Goal: Transaction & Acquisition: Purchase product/service

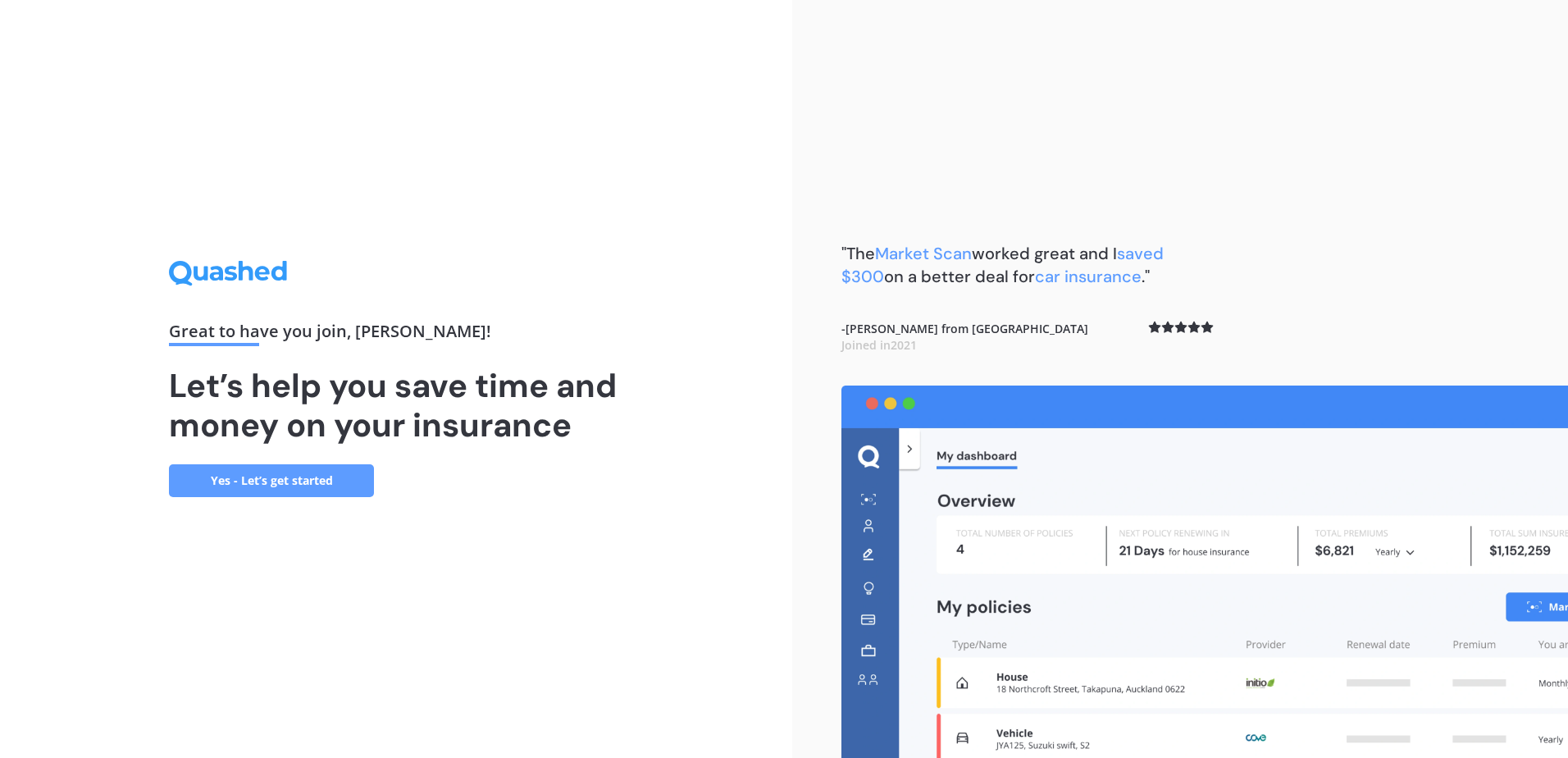
click at [333, 481] on link "Yes - Let’s get started" at bounding box center [271, 480] width 205 height 33
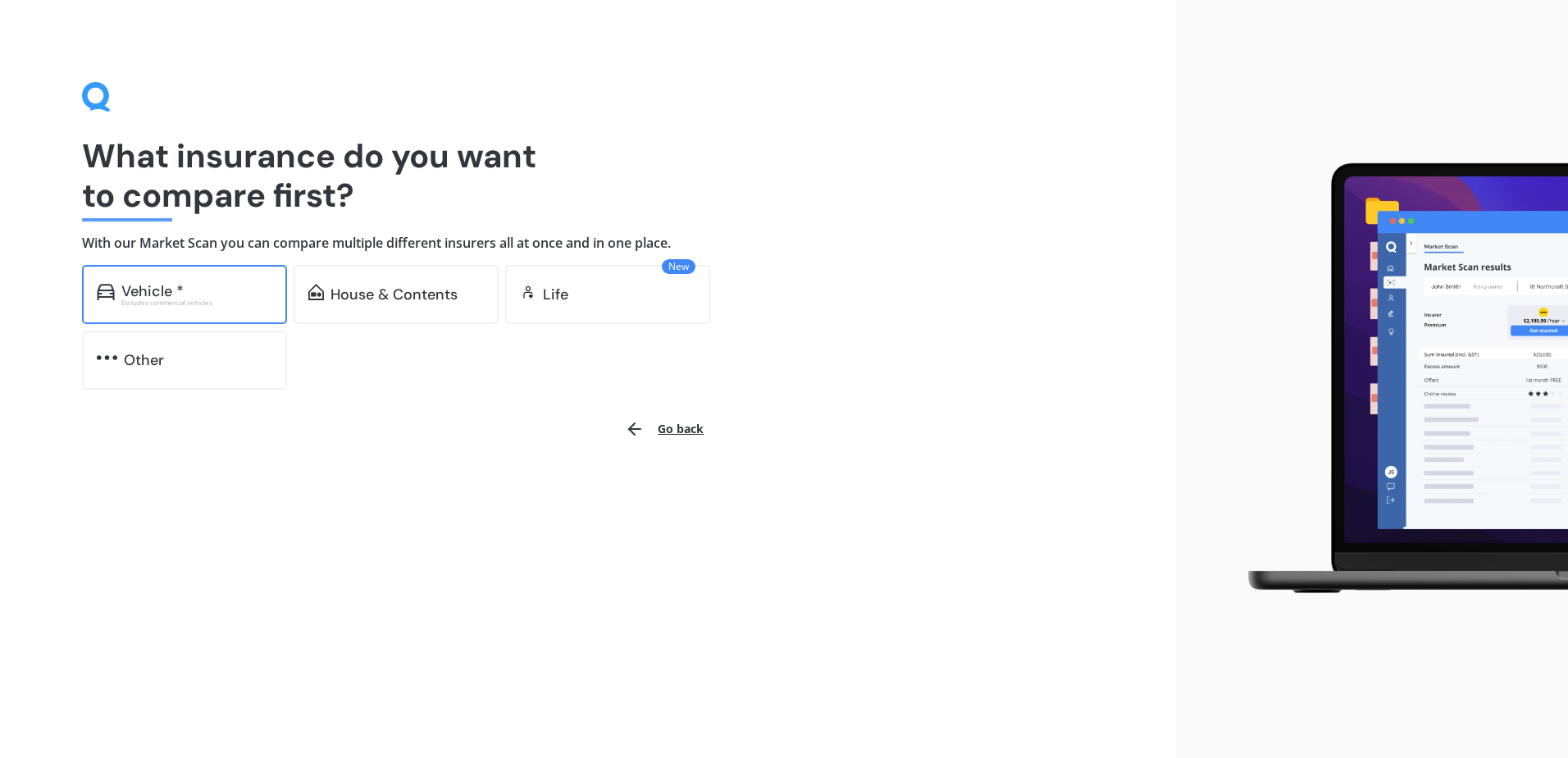
click at [221, 294] on div "Vehicle *" at bounding box center [196, 290] width 151 height 16
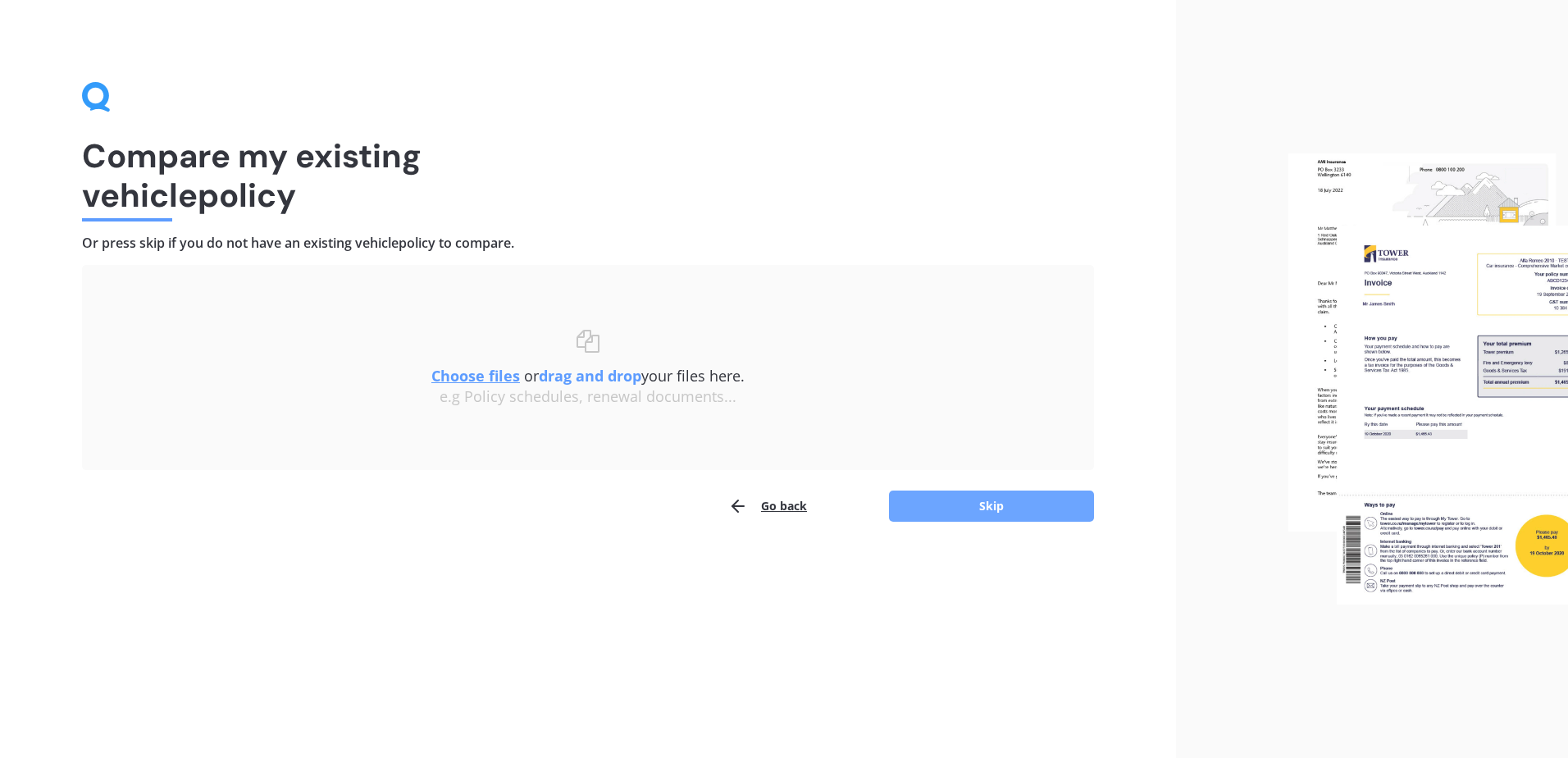
click at [947, 512] on button "Skip" at bounding box center [991, 506] width 205 height 31
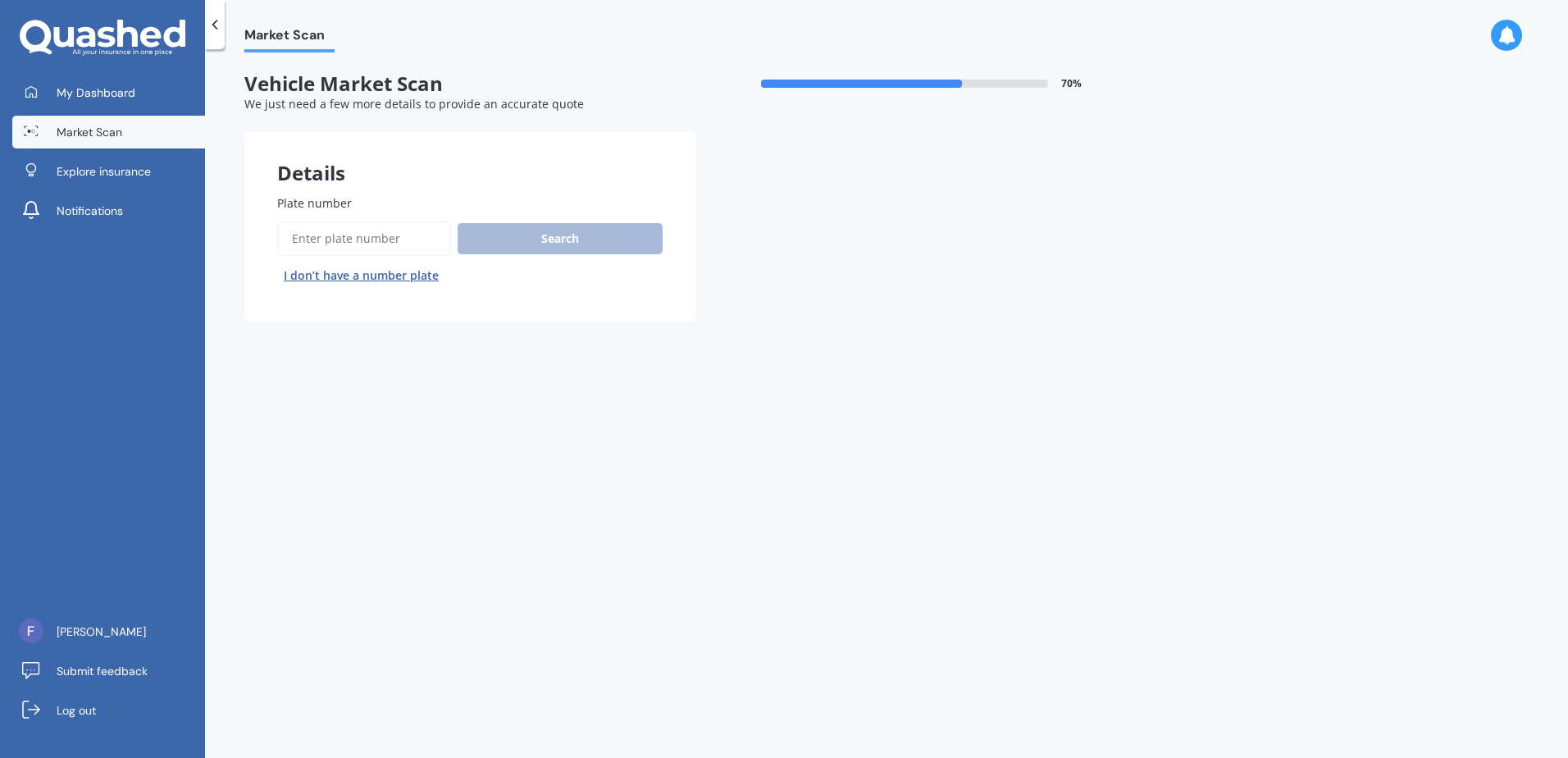
click at [349, 231] on input "Plate number" at bounding box center [363, 238] width 174 height 34
type input "ntc710"
click at [583, 225] on button "Search" at bounding box center [560, 238] width 205 height 31
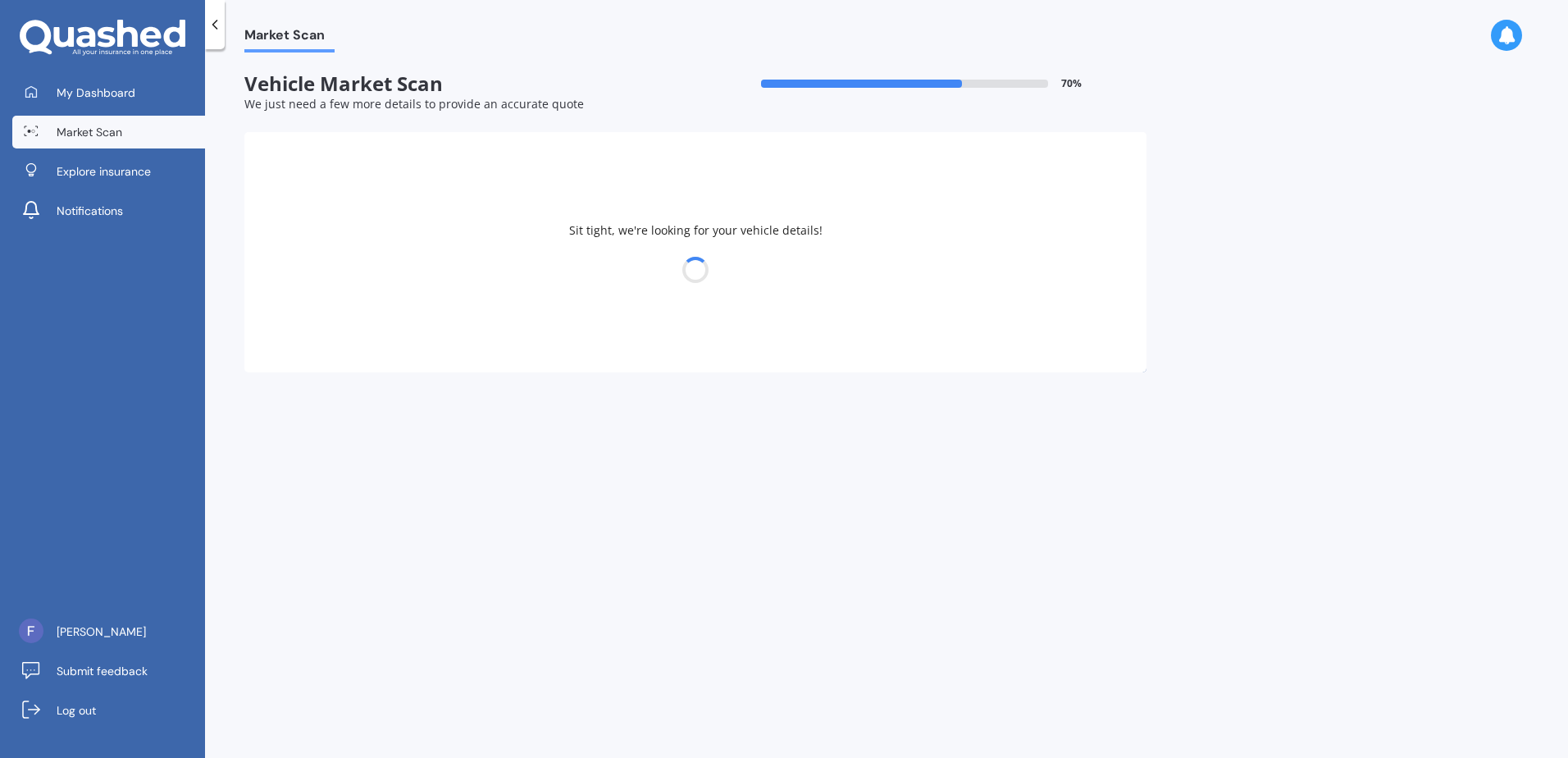
select select "KIA"
select select "SELTOS"
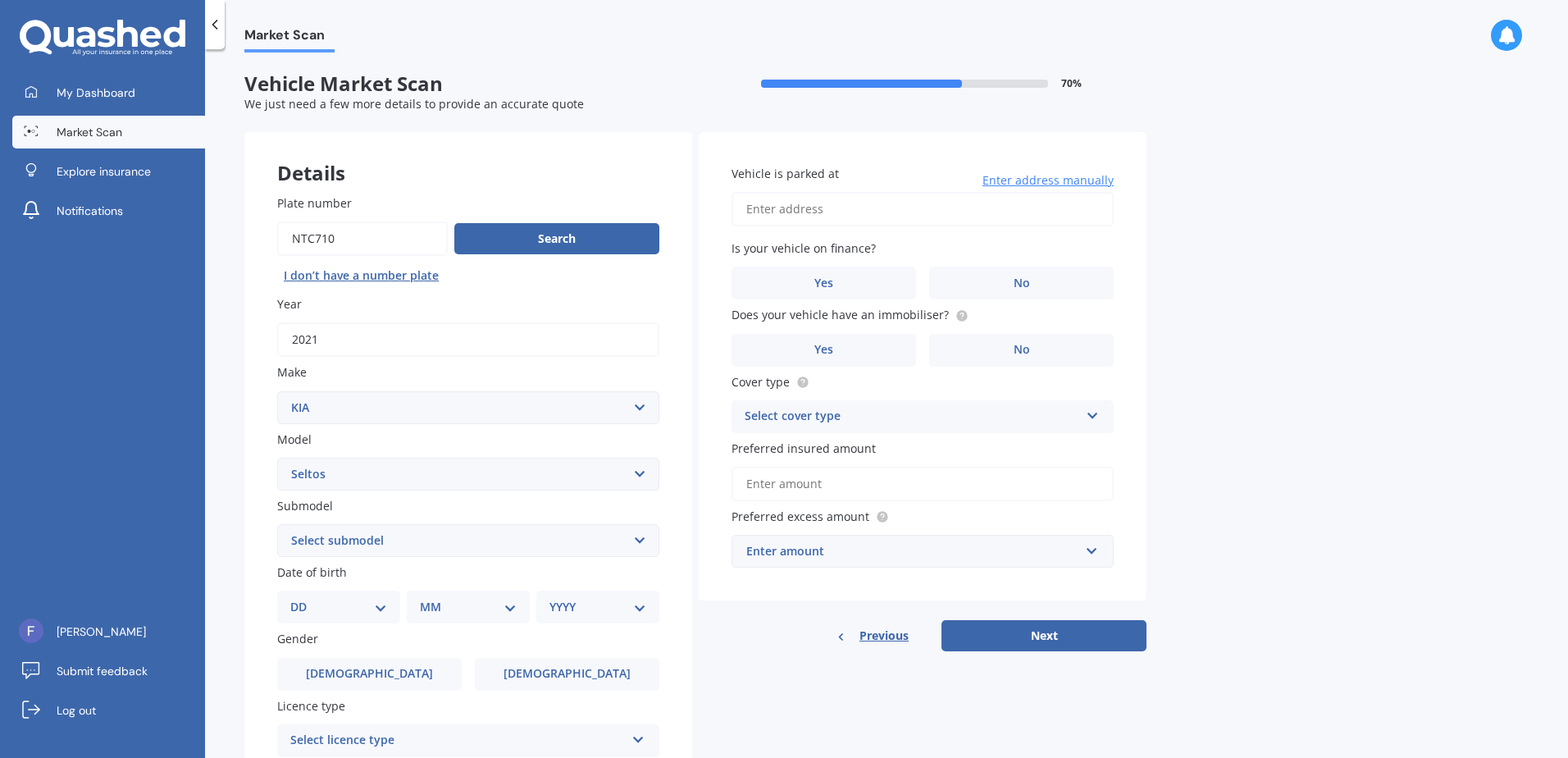
click at [637, 539] on select "Select submodel (All Other) EX petrol 4WD Ltd petrol 4WD Ltd petrol turbo LTD2.…" at bounding box center [468, 540] width 382 height 33
select select "LX PLUS 2.0P STATION WAGON"
click at [277, 524] on select "Select submodel (All Other) EX petrol 4WD Ltd petrol 4WD Ltd petrol turbo LTD2.…" at bounding box center [468, 540] width 382 height 33
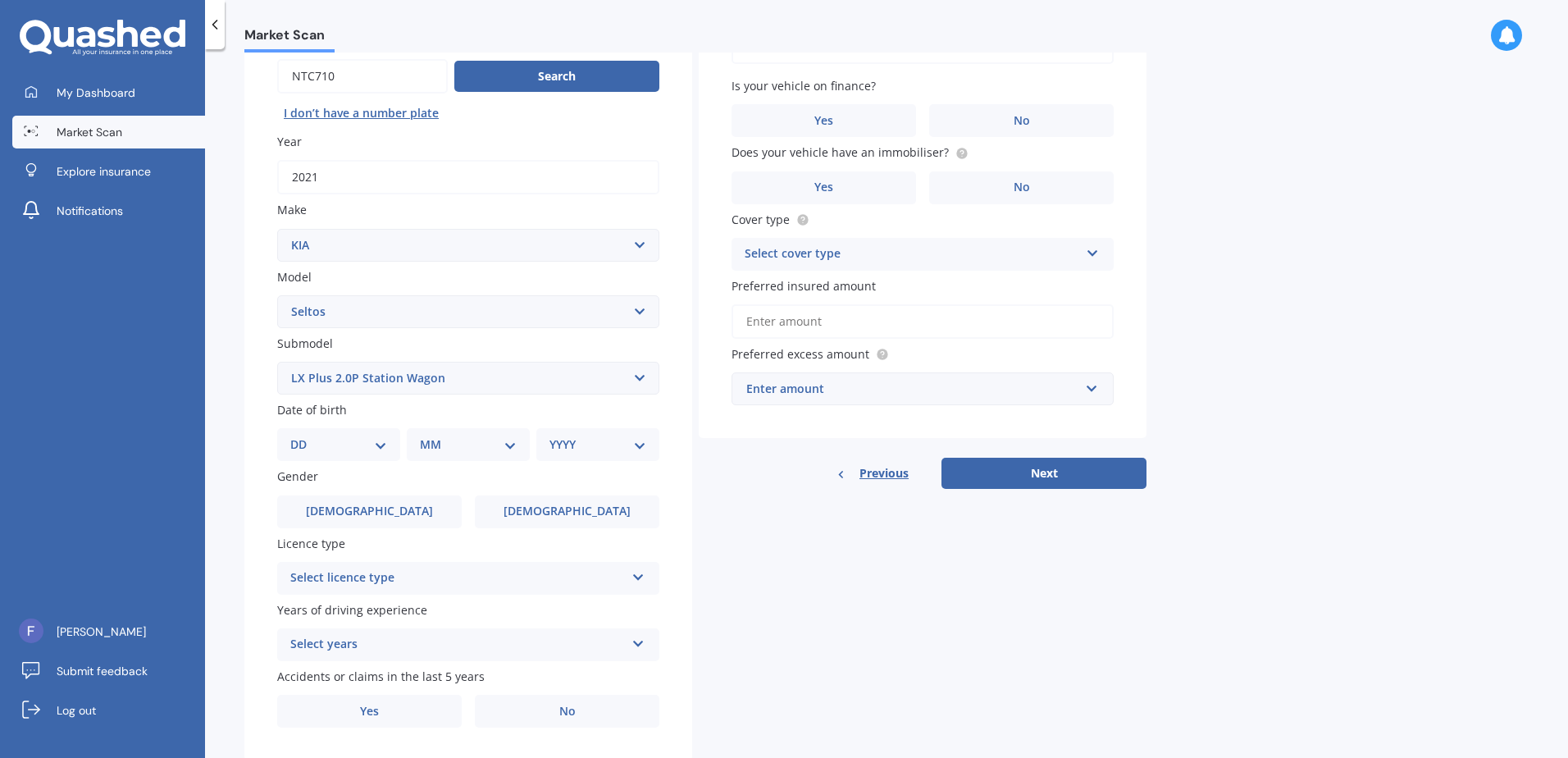
scroll to position [164, 0]
click at [355, 454] on div "DD 01 02 03 04 05 06 07 08 09 10 11 12 13 14 15 16 17 18 19 20 21 22 23 24 25 2…" at bounding box center [339, 443] width 123 height 33
click at [359, 442] on select "DD 01 02 03 04 05 06 07 08 09 10 11 12 13 14 15 16 17 18 19 20 21 22 23 24 25 2…" at bounding box center [339, 442] width 97 height 18
select select "25"
click at [304, 434] on select "DD 01 02 03 04 05 06 07 08 09 10 11 12 13 14 15 16 17 18 19 20 21 22 23 24 25 2…" at bounding box center [339, 442] width 97 height 18
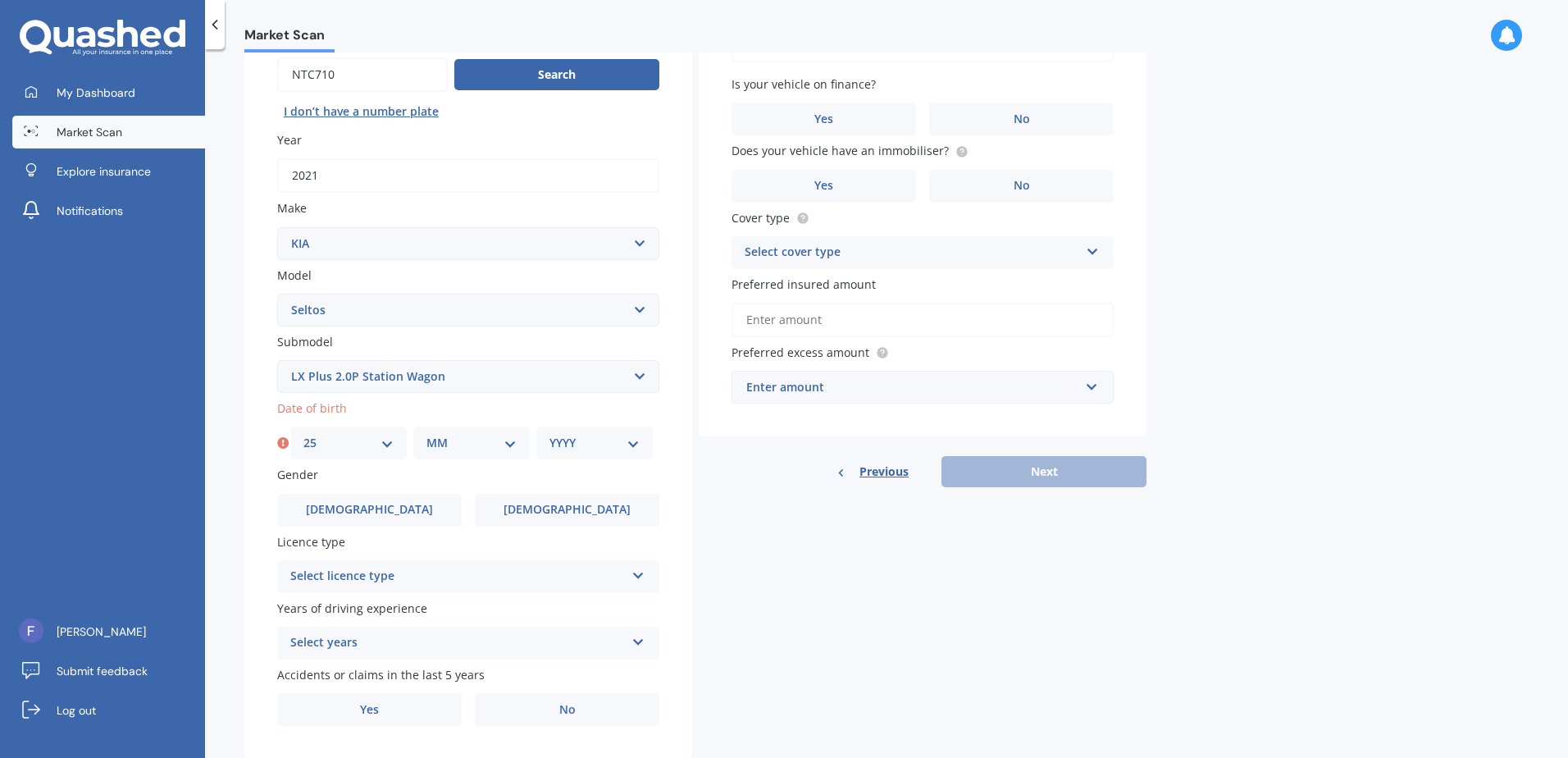
click at [478, 450] on select "MM 01 02 03 04 05 06 07 08 09 10 11 12" at bounding box center [471, 442] width 90 height 18
select select "01"
click at [427, 434] on select "MM 01 02 03 04 05 06 07 08 09 10 11 12" at bounding box center [471, 442] width 90 height 18
click at [563, 453] on div "YYYY 2025 2024 2023 2022 2021 2020 2019 2018 2017 2016 2015 2014 2013 2012 2011…" at bounding box center [594, 443] width 117 height 33
click at [604, 436] on select "YYYY 2025 2024 2023 2022 2021 2020 2019 2018 2017 2016 2015 2014 2013 2012 2011…" at bounding box center [594, 442] width 90 height 18
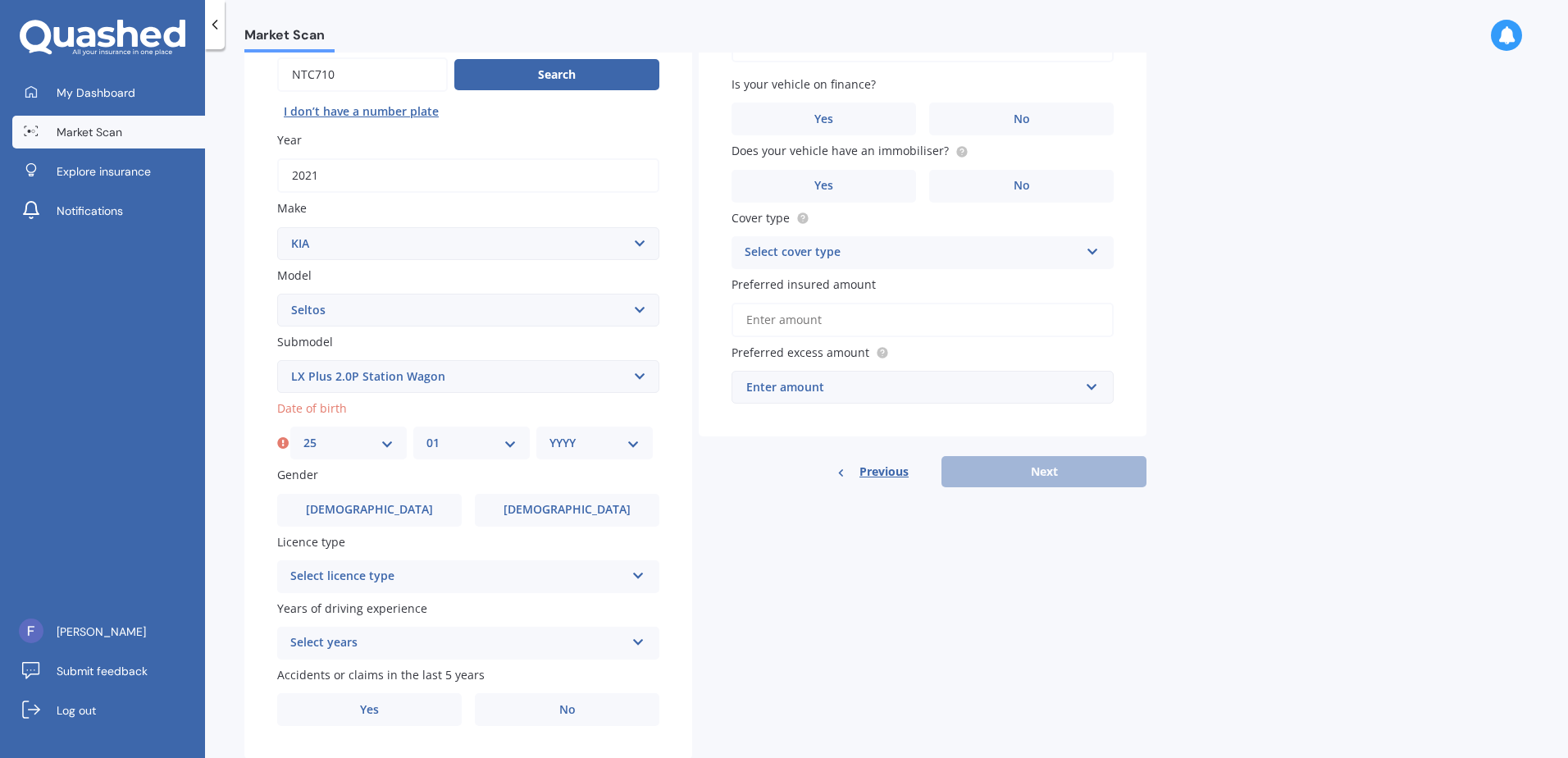
select select "1983"
click at [549, 434] on select "YYYY 2025 2024 2023 2022 2021 2020 2019 2018 2017 2016 2015 2014 2013 2012 2011…" at bounding box center [594, 442] width 90 height 18
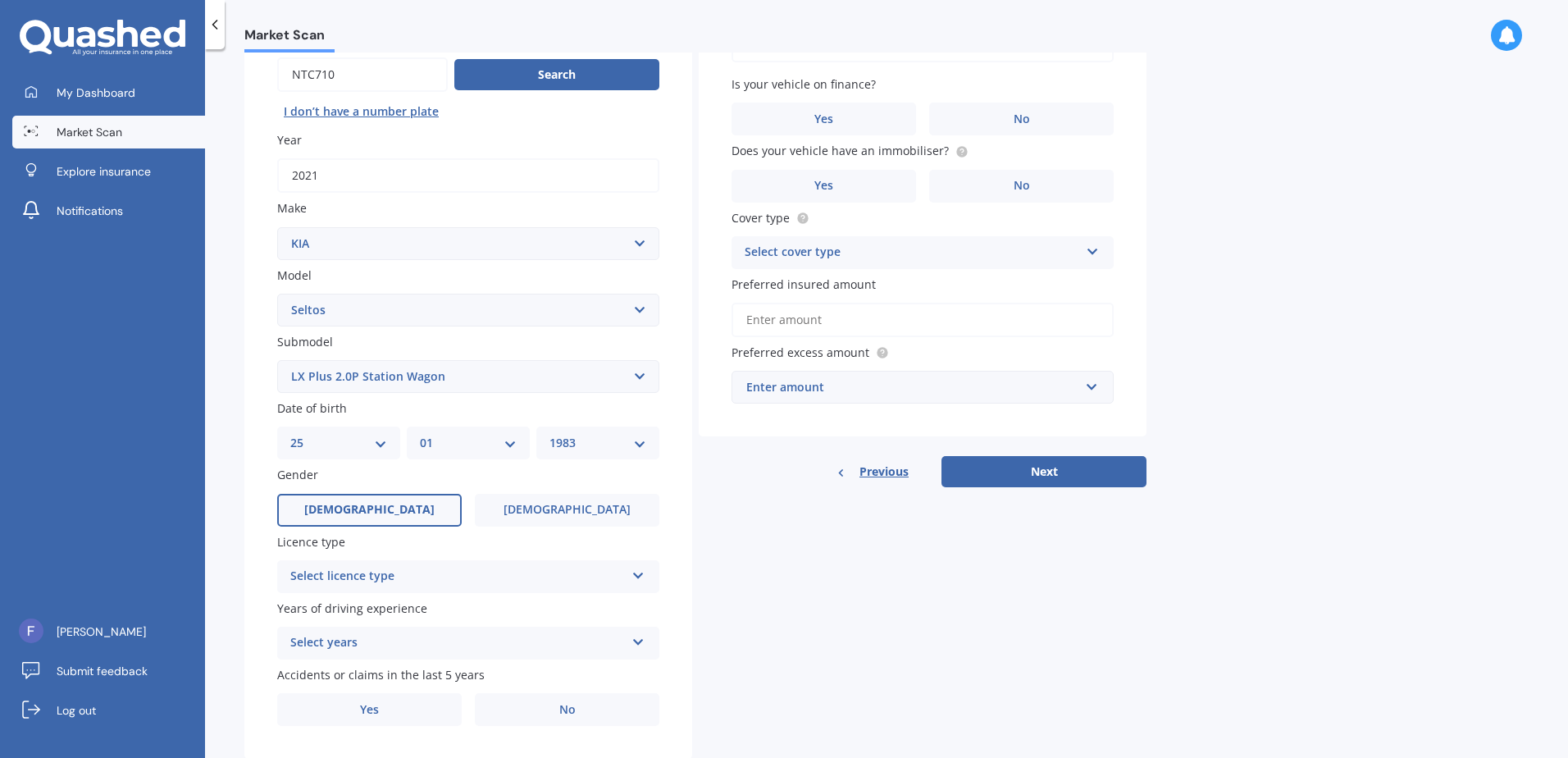
click at [399, 503] on label "[DEMOGRAPHIC_DATA]" at bounding box center [369, 509] width 185 height 33
click at [0, 0] on input "[DEMOGRAPHIC_DATA]" at bounding box center [0, 0] width 0 height 0
click at [452, 591] on div "Select licence type NZ Full NZ Restricted NZ Learners [GEOGRAPHIC_DATA] [GEOGRA…" at bounding box center [468, 576] width 382 height 33
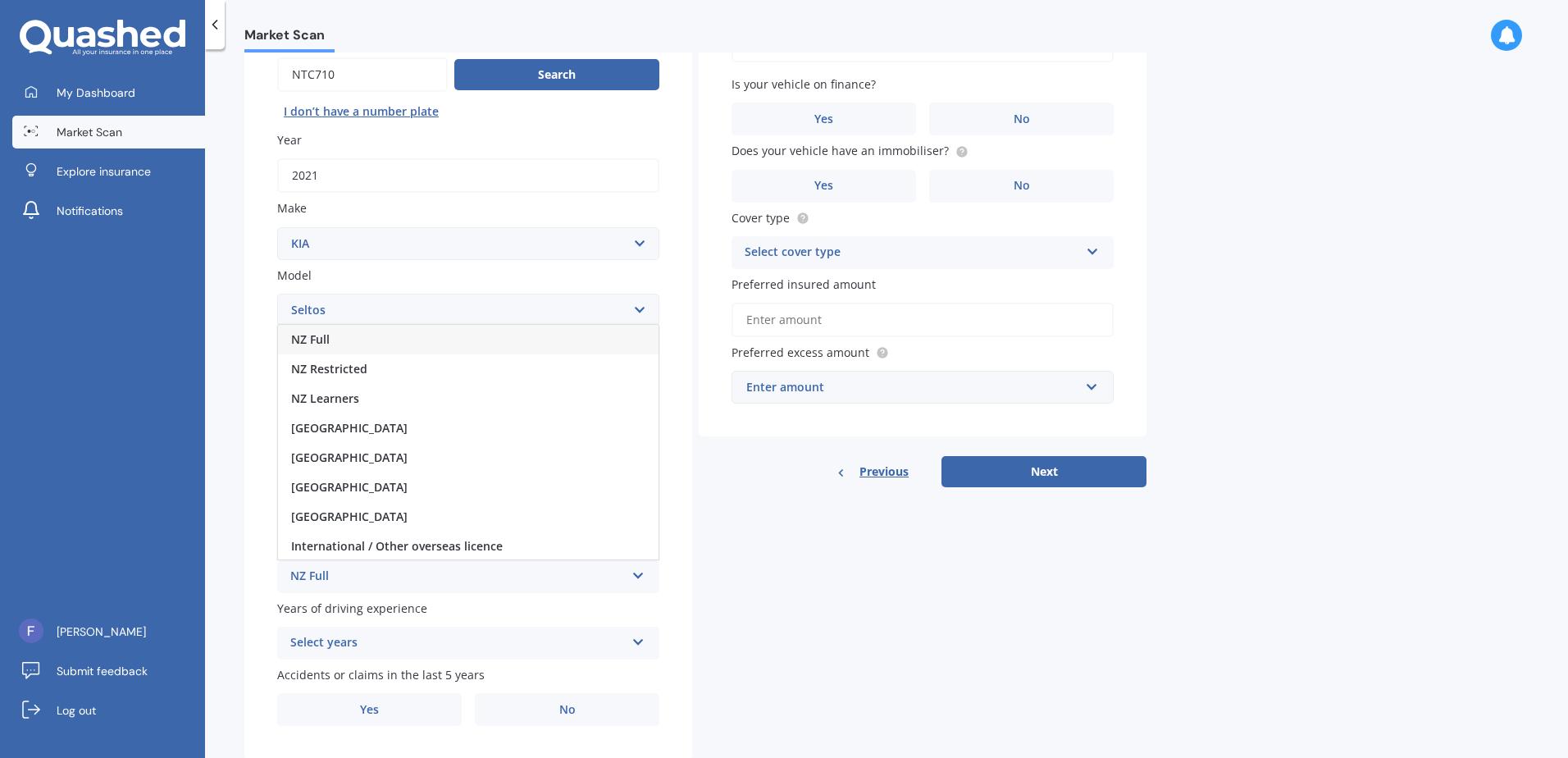
click at [378, 343] on div "NZ Full" at bounding box center [468, 339] width 380 height 29
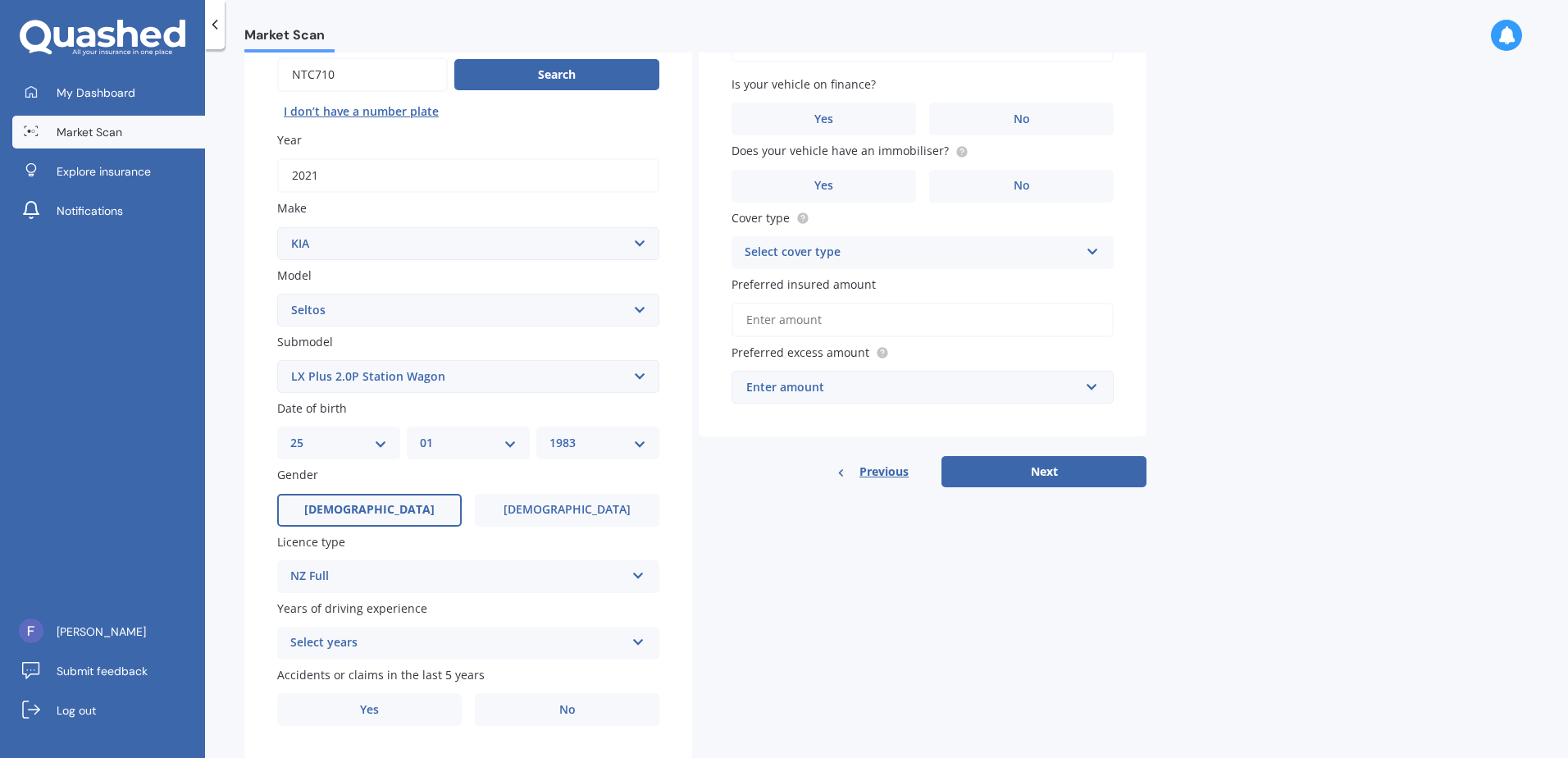
click at [428, 641] on div "Select years" at bounding box center [457, 642] width 335 height 20
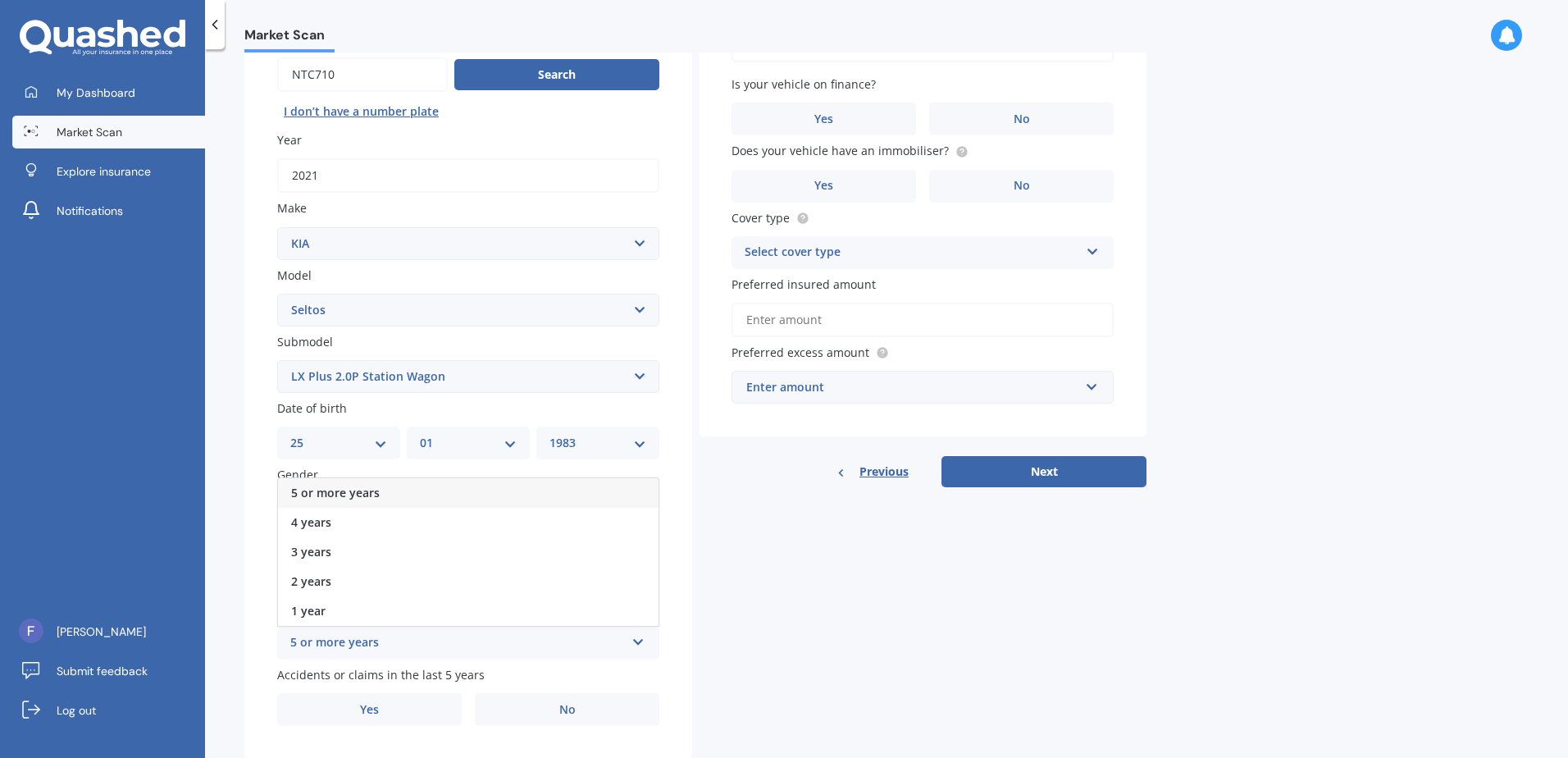
click at [406, 493] on div "5 or more years" at bounding box center [468, 492] width 380 height 29
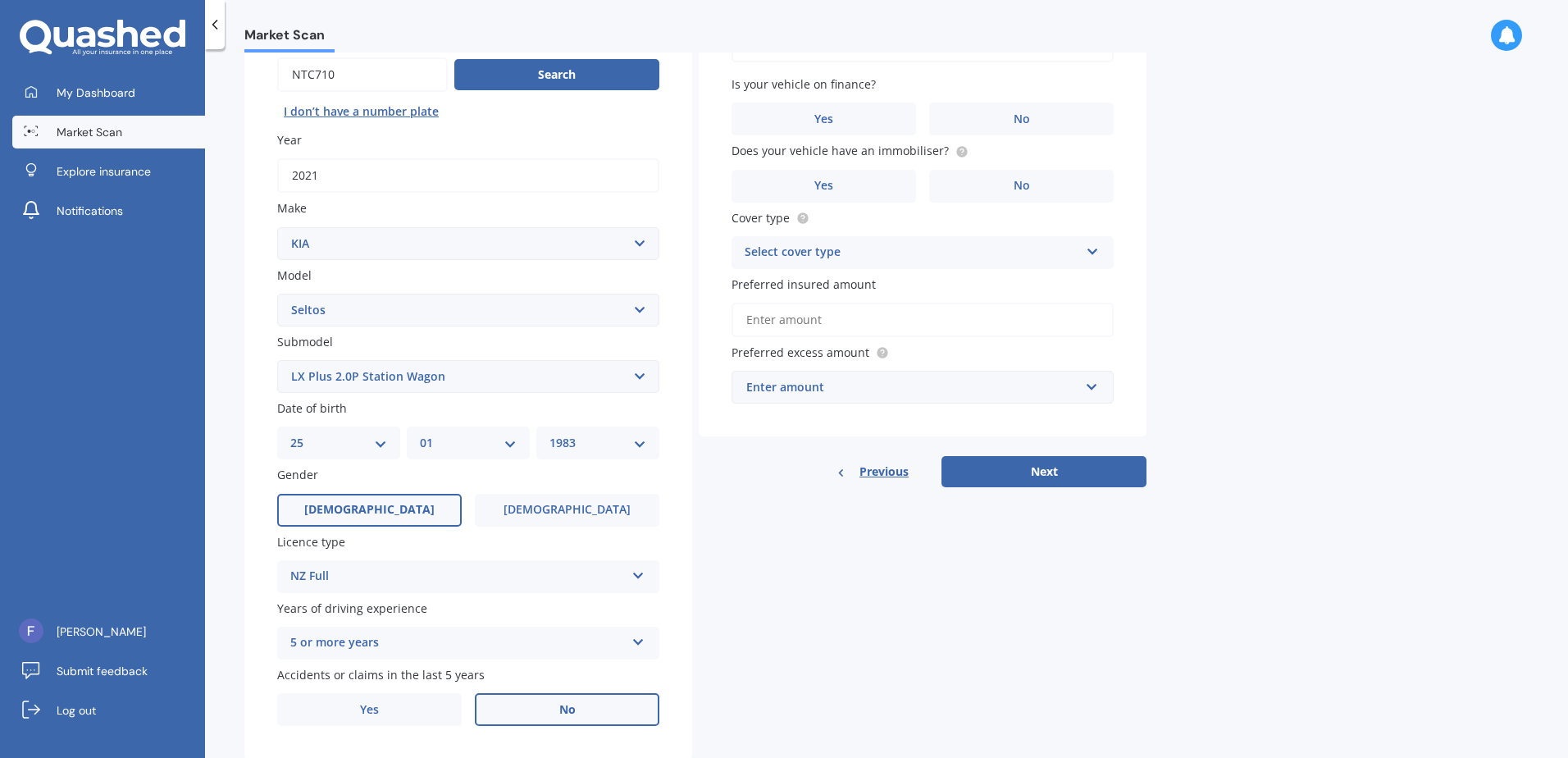
click at [533, 712] on label "No" at bounding box center [567, 710] width 185 height 33
click at [0, 0] on input "No" at bounding box center [0, 0] width 0 height 0
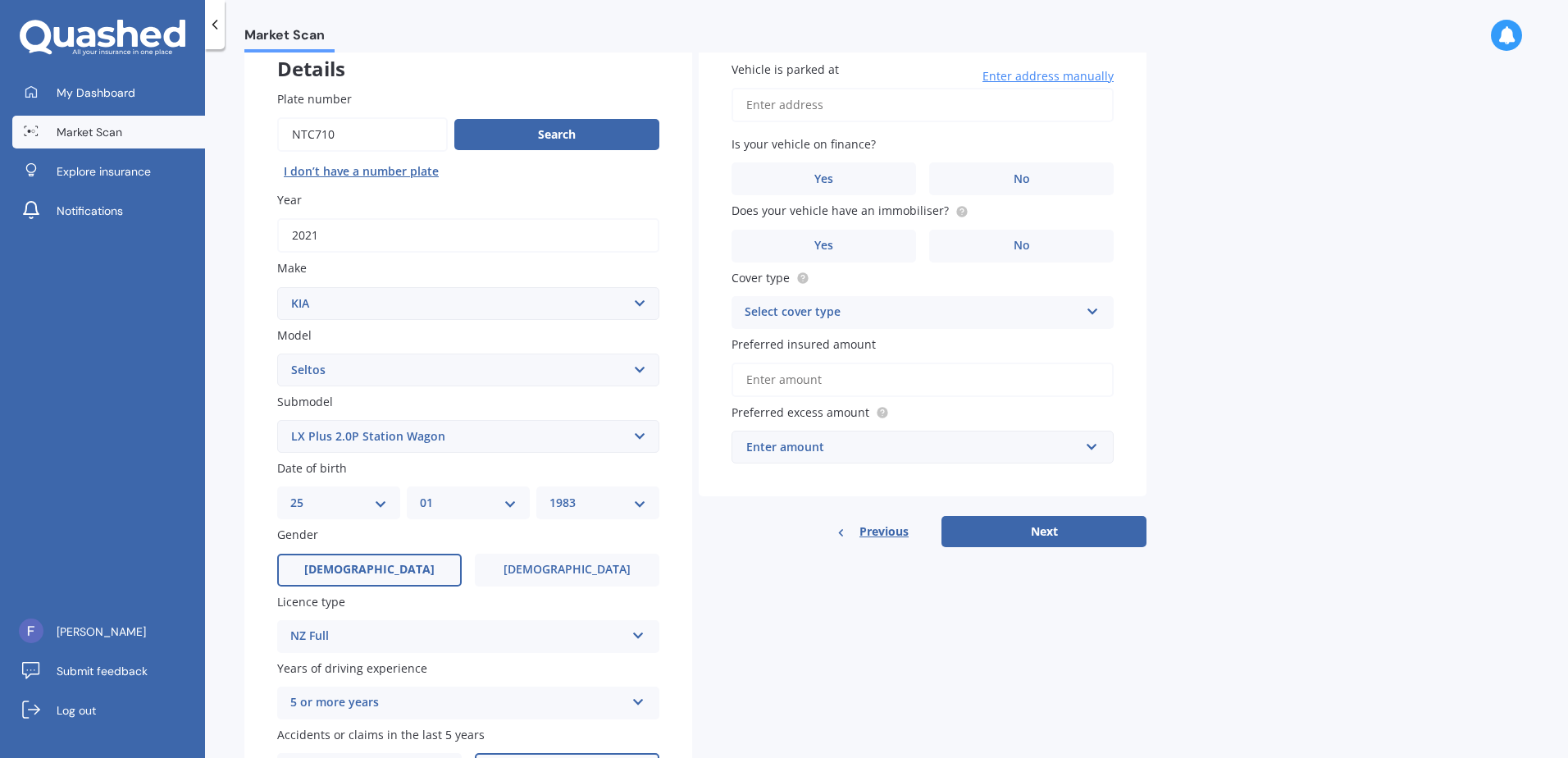
scroll to position [0, 0]
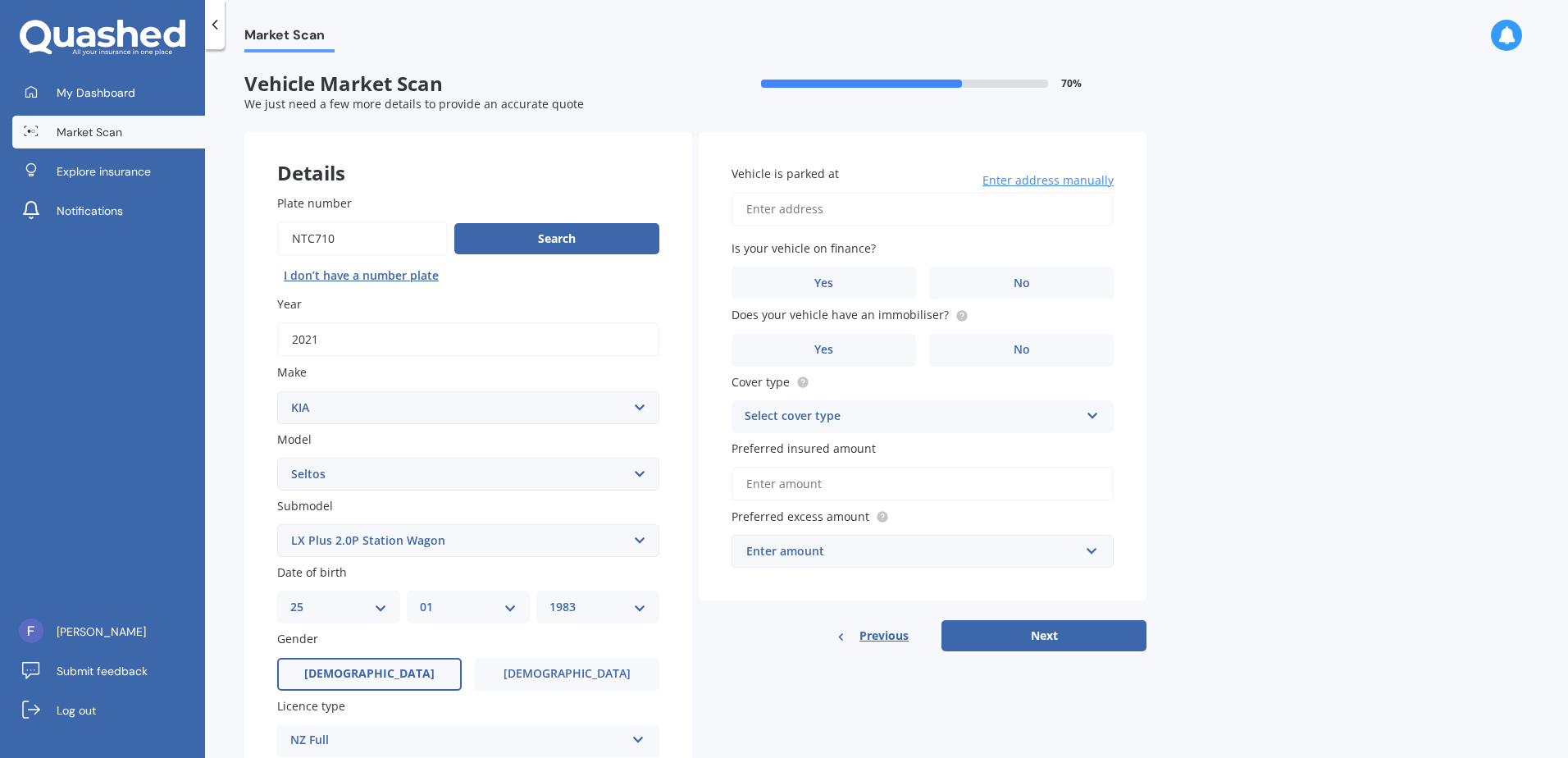
click at [808, 204] on input "Vehicle is parked at" at bounding box center [922, 209] width 382 height 34
type input "[STREET_ADDRESS]"
click at [1041, 284] on label "No" at bounding box center [1022, 283] width 185 height 33
click at [0, 0] on input "No" at bounding box center [0, 0] width 0 height 0
click at [881, 342] on label "Yes" at bounding box center [823, 350] width 185 height 33
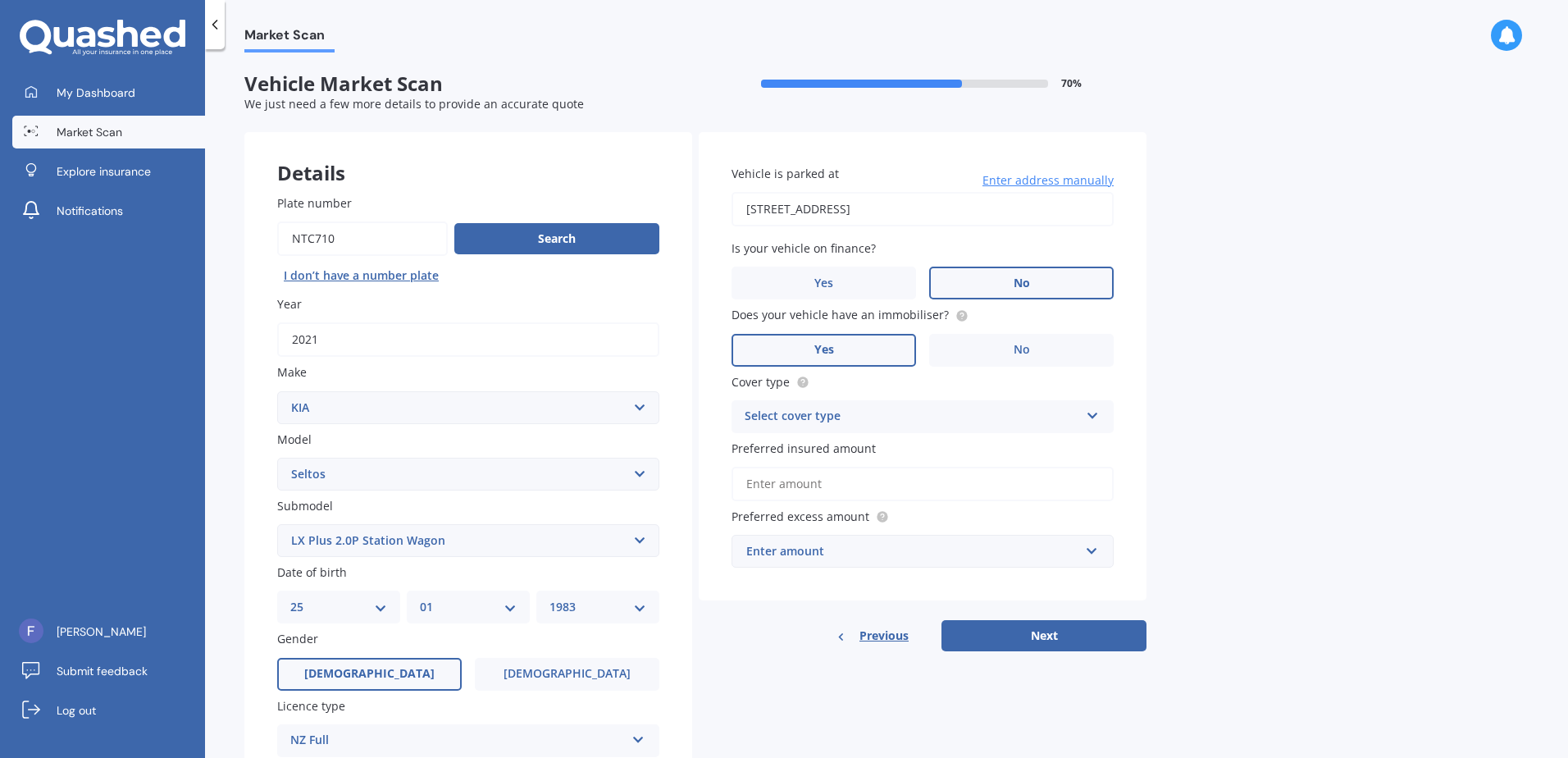
click at [0, 0] on input "Yes" at bounding box center [0, 0] width 0 height 0
click at [894, 415] on div "Select cover type" at bounding box center [912, 416] width 335 height 20
click at [886, 448] on div "Comprehensive" at bounding box center [922, 448] width 380 height 29
click at [875, 486] on input "Preferred insured amount" at bounding box center [922, 484] width 382 height 34
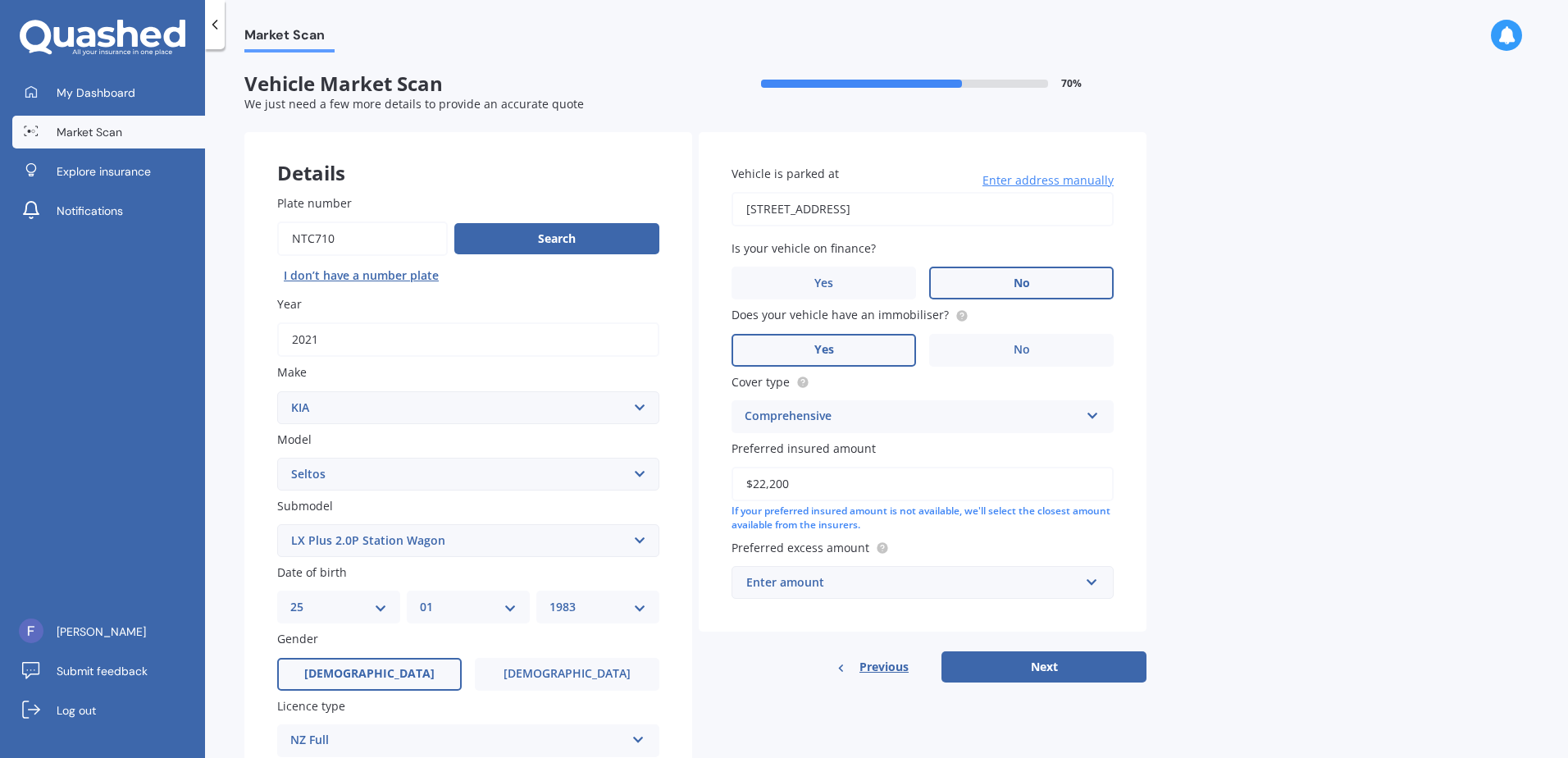
type input "$22,200"
click at [885, 586] on div "Enter amount" at bounding box center [913, 582] width 333 height 18
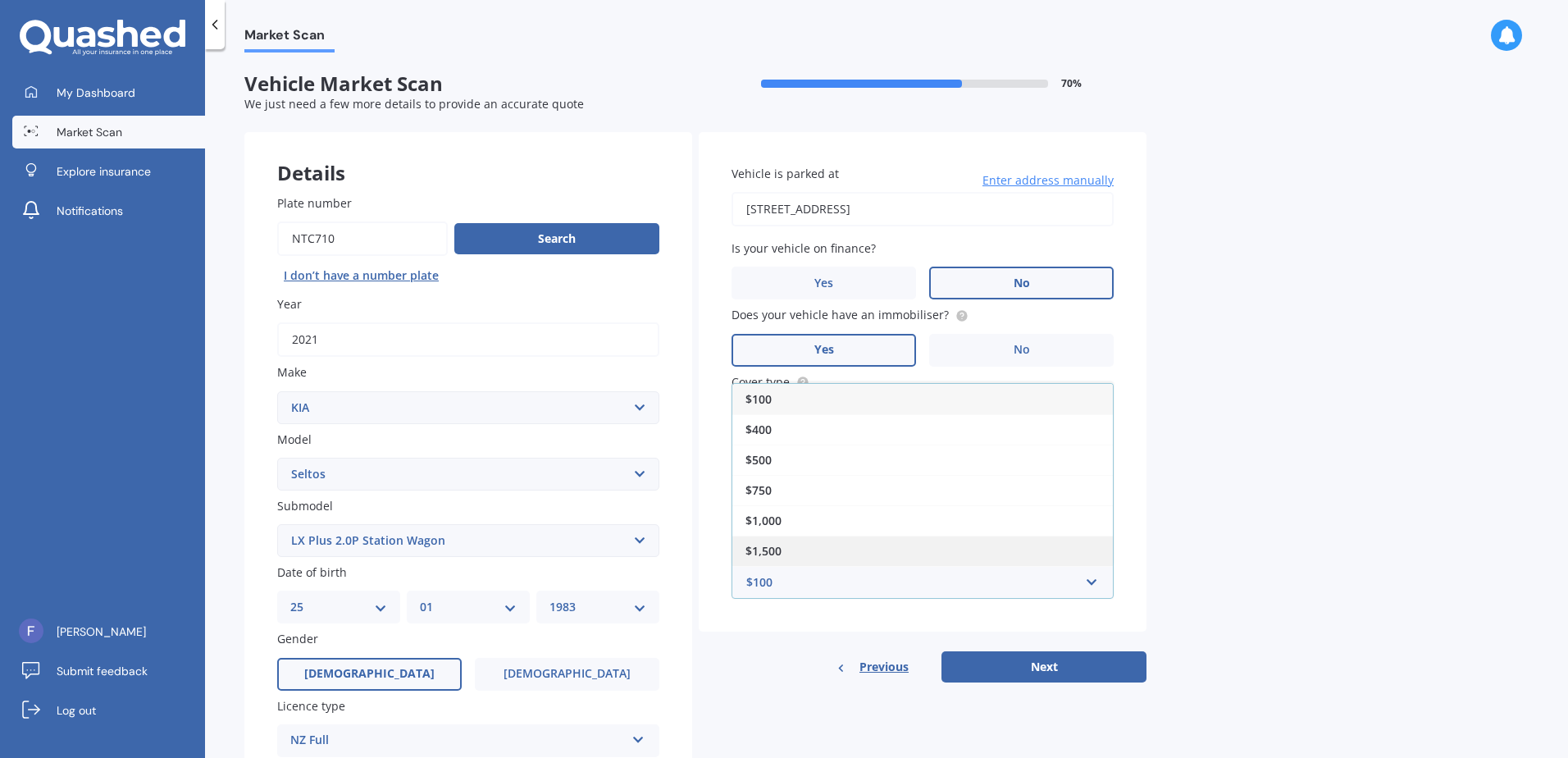
click at [840, 551] on div "$1,500" at bounding box center [922, 551] width 380 height 30
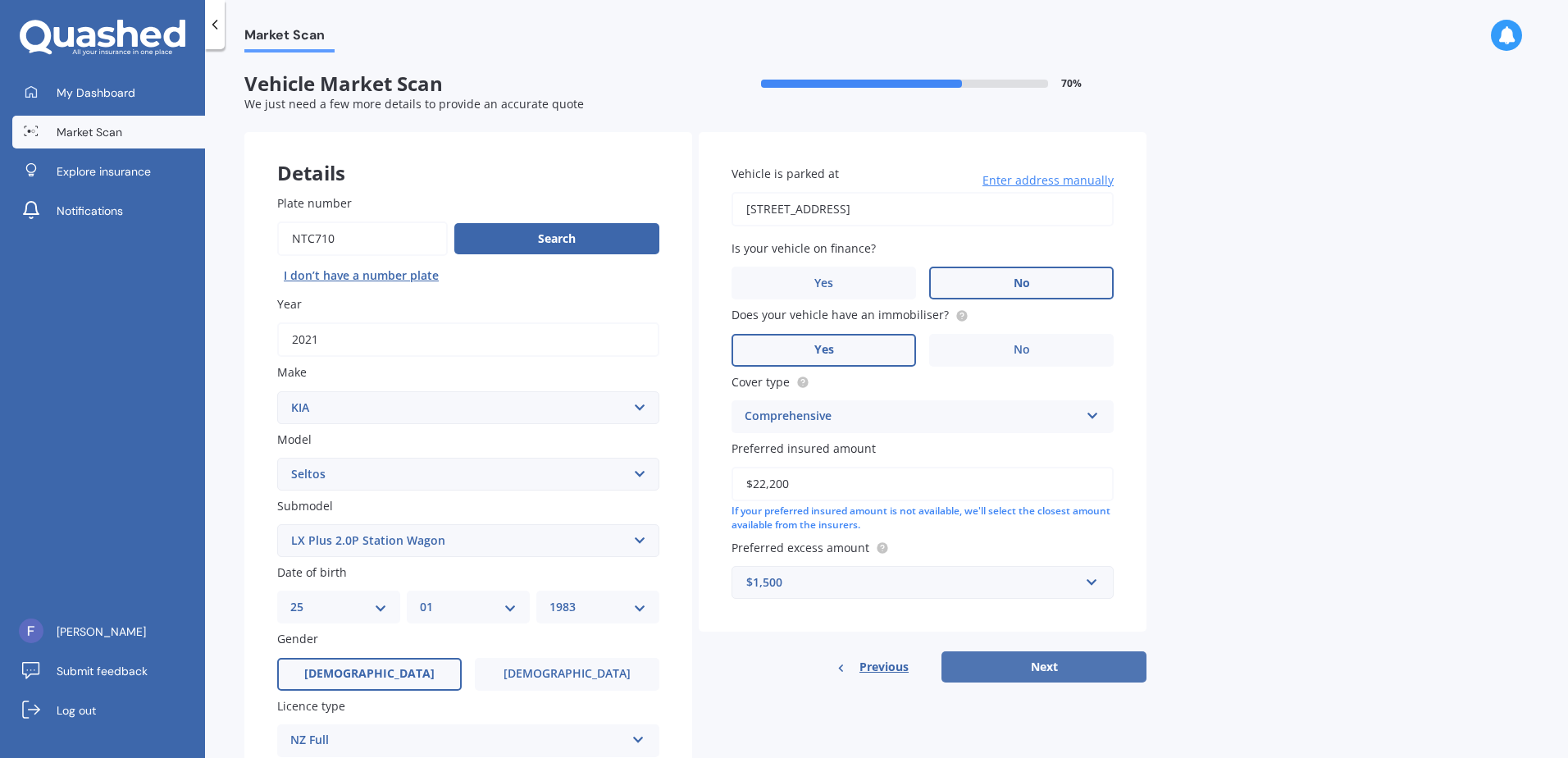
click at [1003, 659] on button "Next" at bounding box center [1043, 666] width 205 height 31
select select "25"
select select "01"
select select "1983"
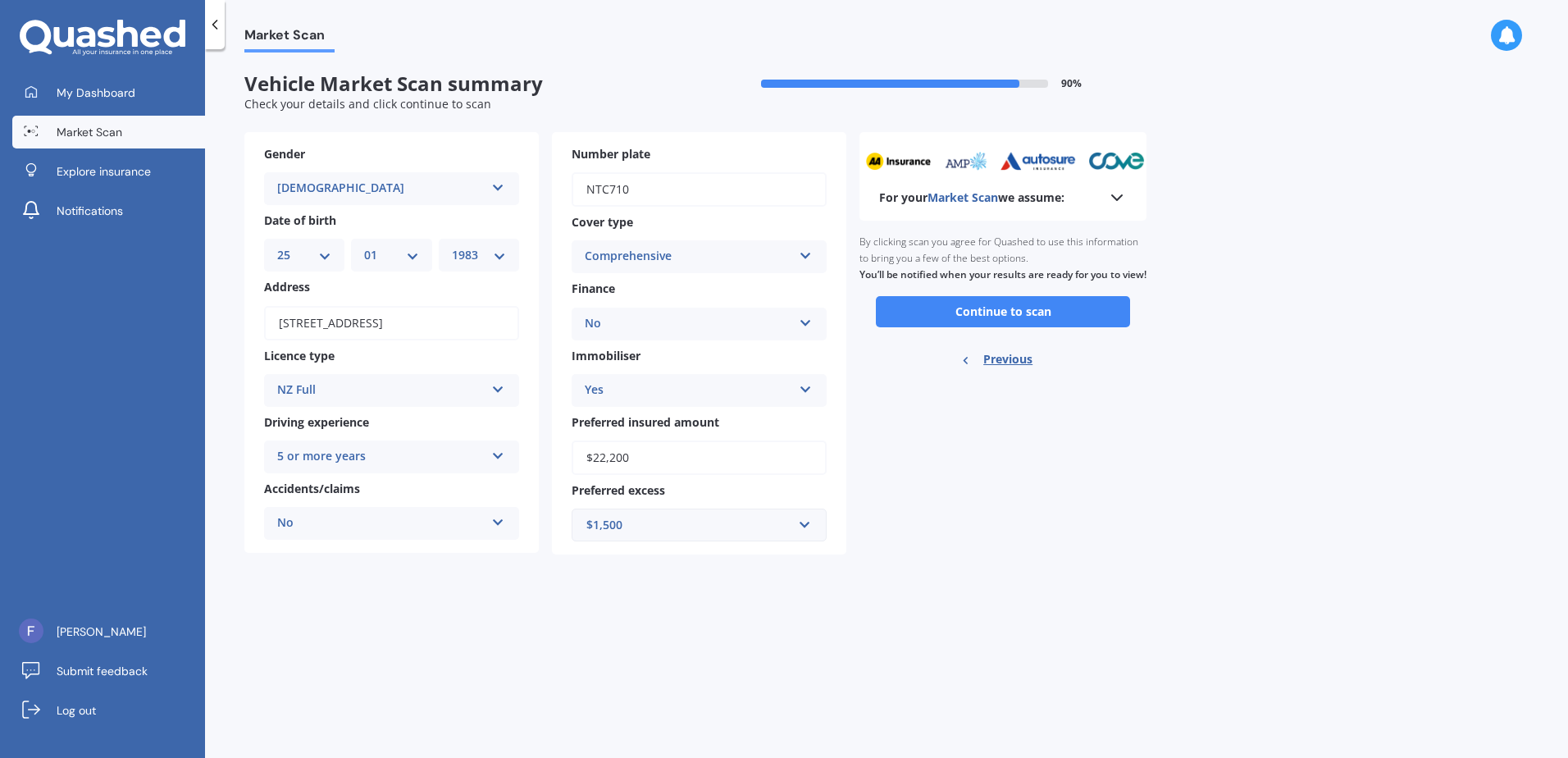
click at [1117, 193] on icon at bounding box center [1116, 197] width 20 height 20
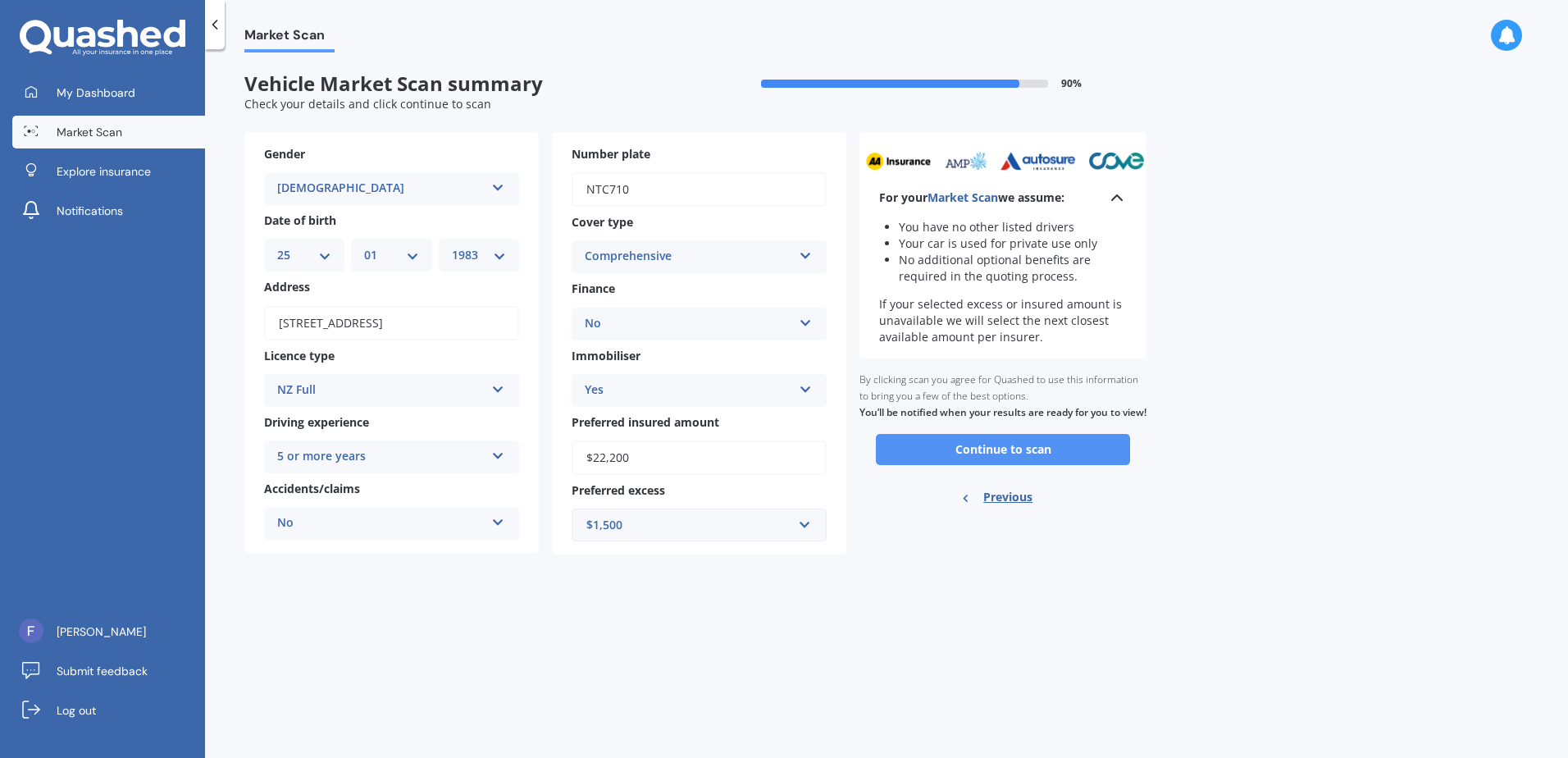
click at [953, 455] on button "Continue to scan" at bounding box center [1003, 449] width 254 height 31
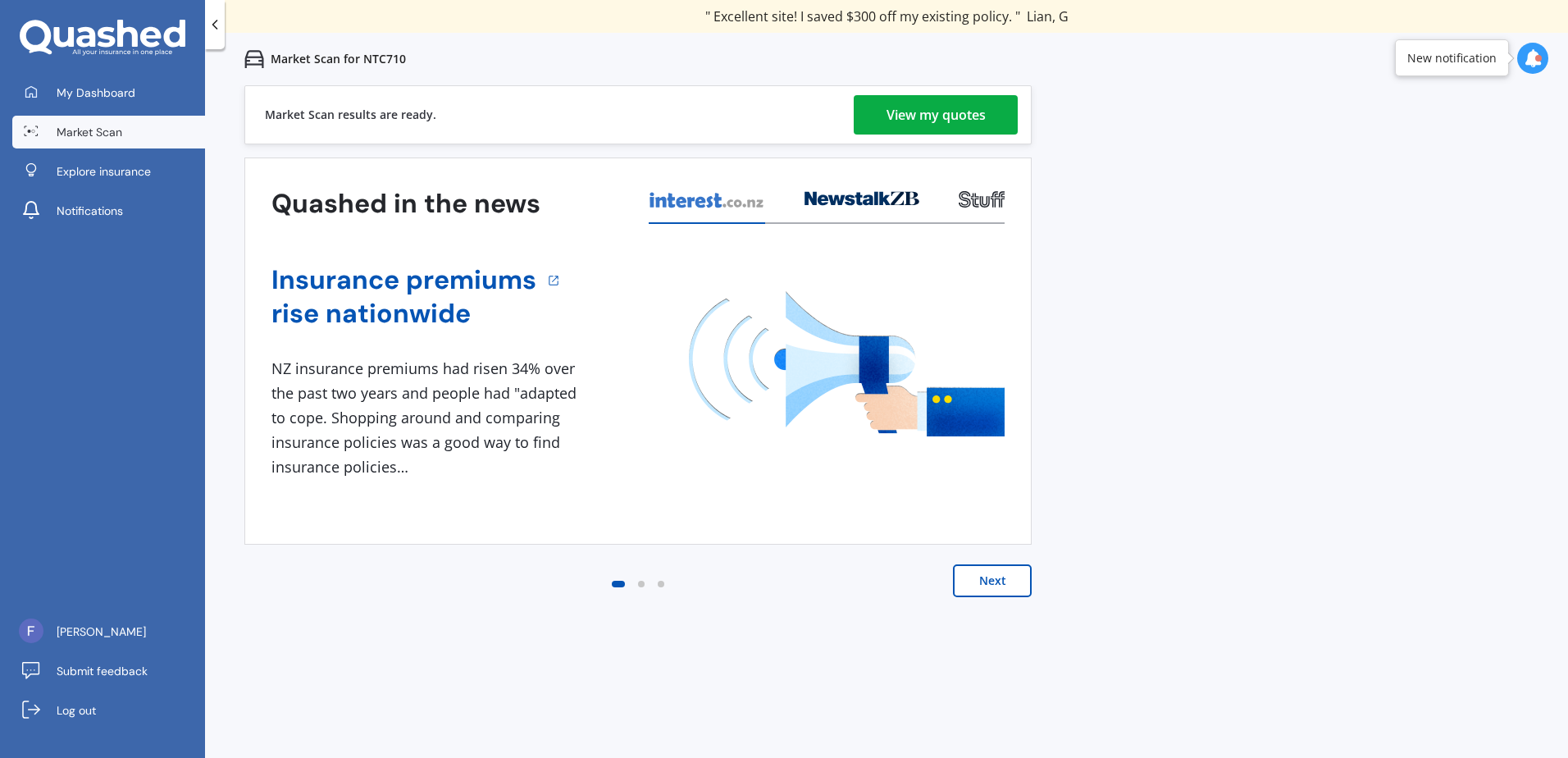
click at [925, 125] on div "View my quotes" at bounding box center [936, 114] width 100 height 39
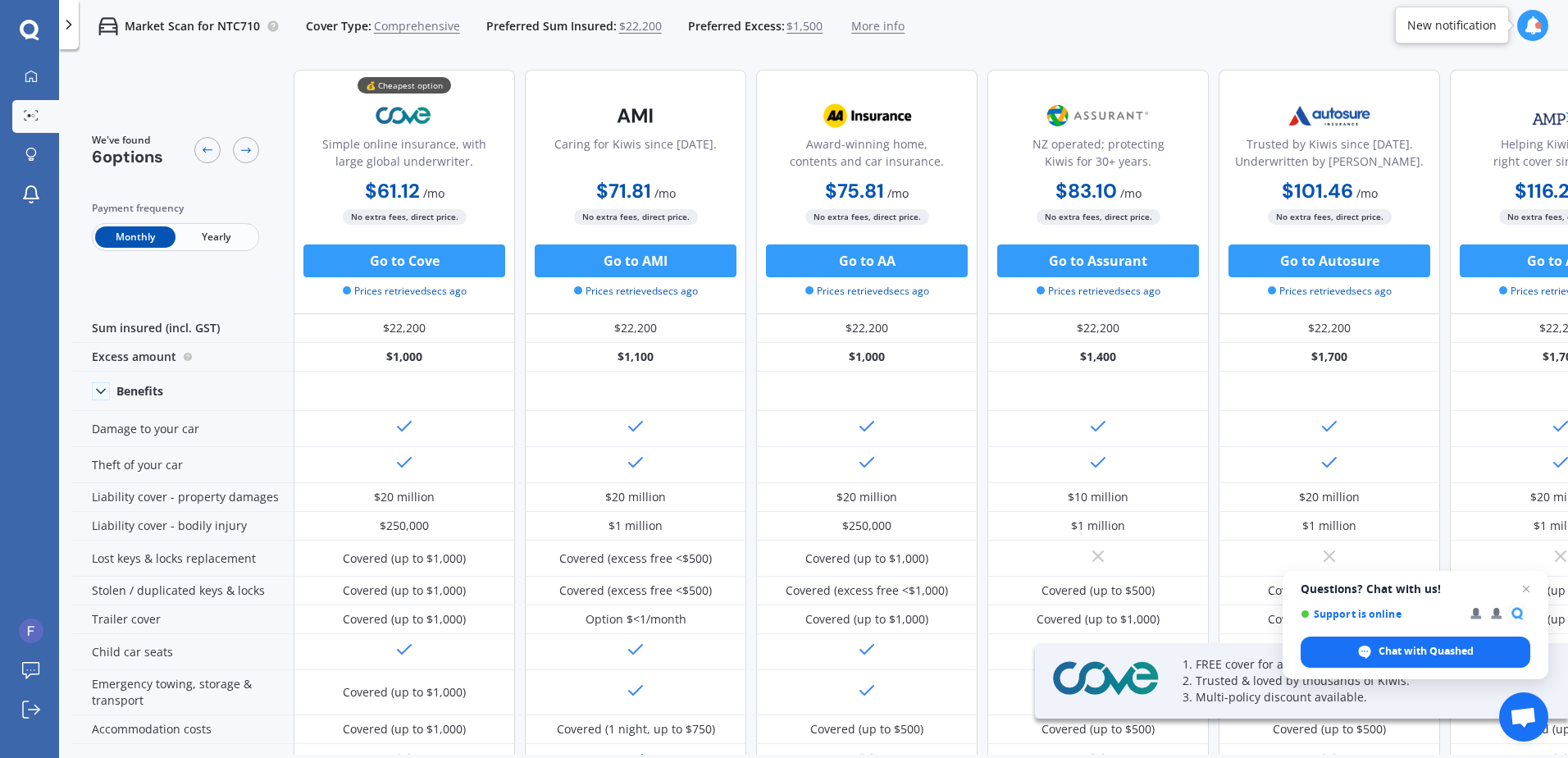
click at [223, 245] on span "Yearly" at bounding box center [215, 237] width 81 height 21
